Goal: Information Seeking & Learning: Learn about a topic

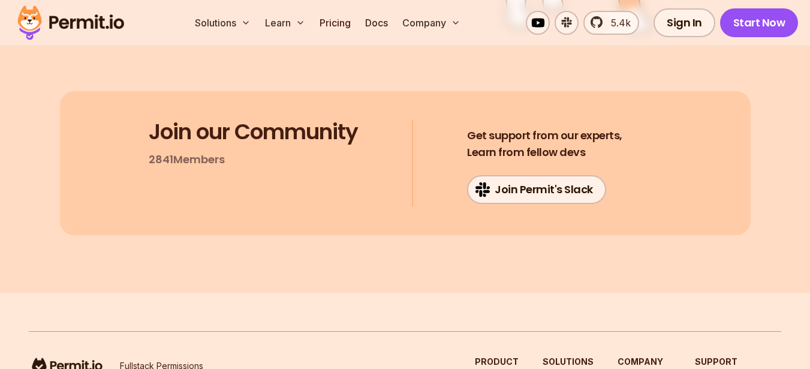
scroll to position [7847, 0]
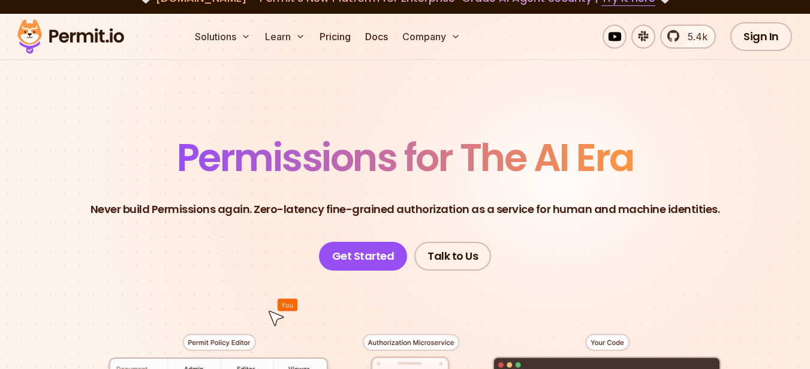
scroll to position [21, 0]
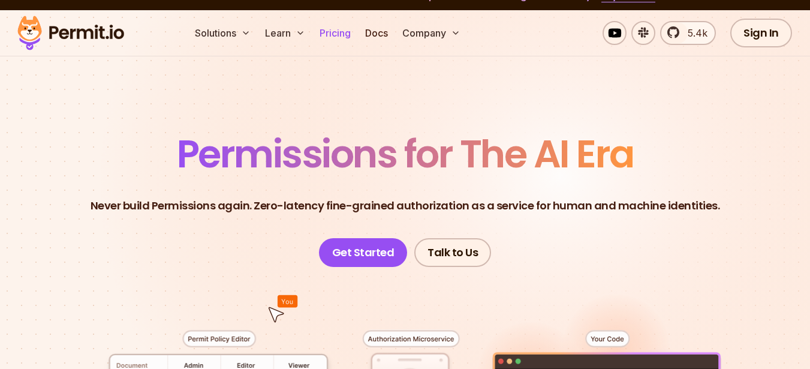
click at [338, 37] on link "Pricing" at bounding box center [335, 33] width 41 height 24
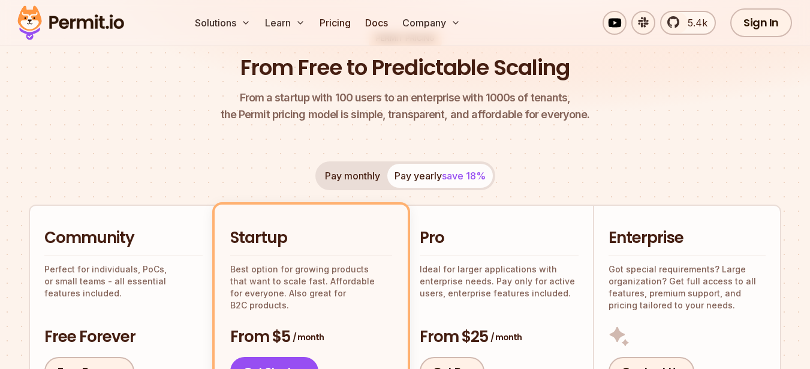
scroll to position [113, 0]
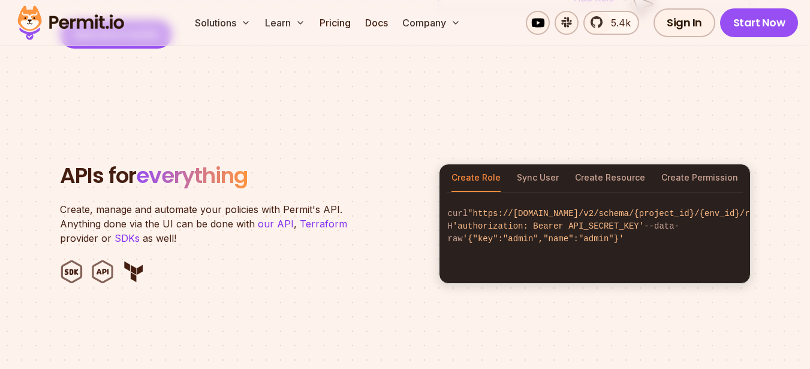
scroll to position [1033, 0]
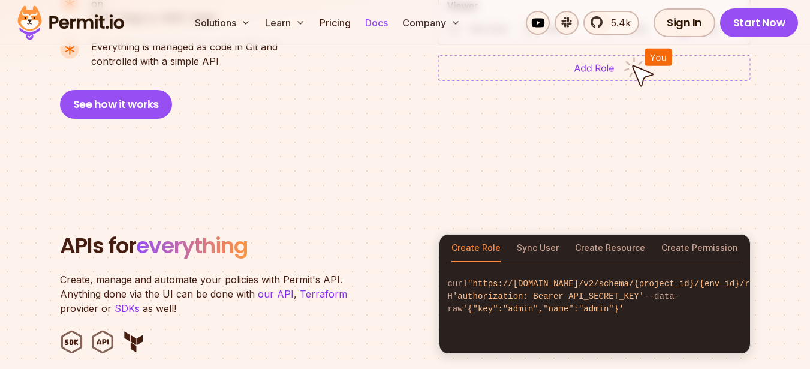
click at [379, 22] on link "Docs" at bounding box center [376, 23] width 32 height 24
